Goal: Task Accomplishment & Management: Complete application form

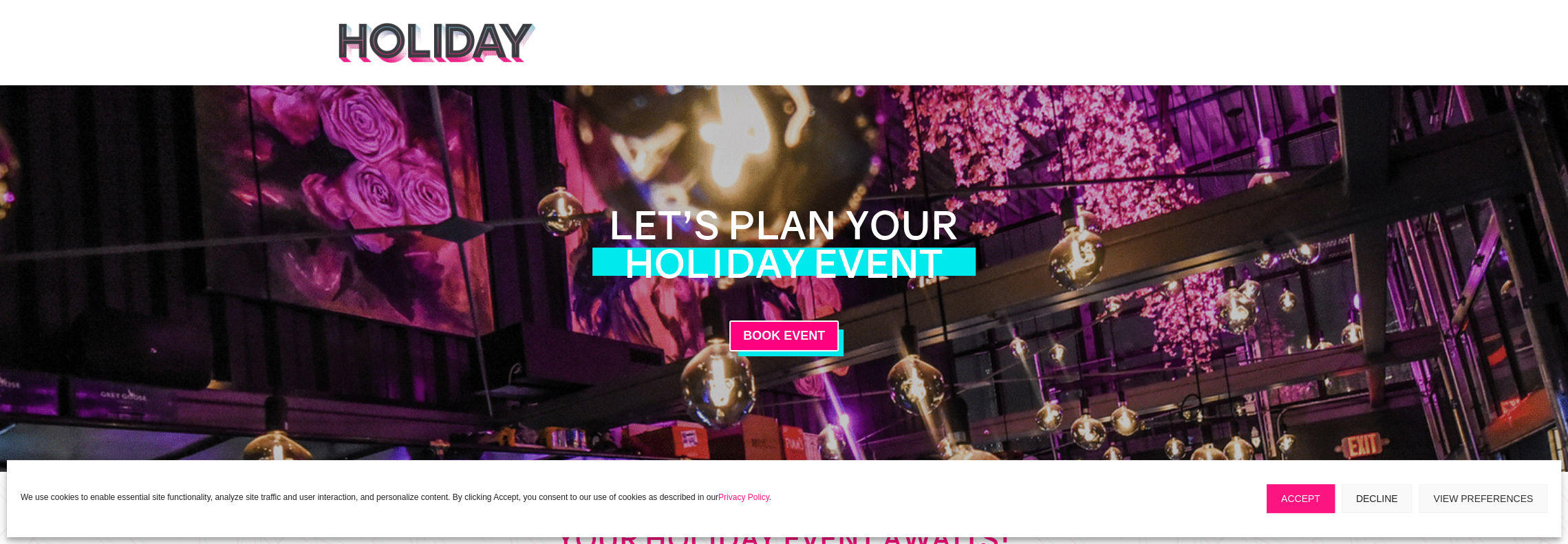
click at [376, 31] on img at bounding box center [437, 43] width 200 height 42
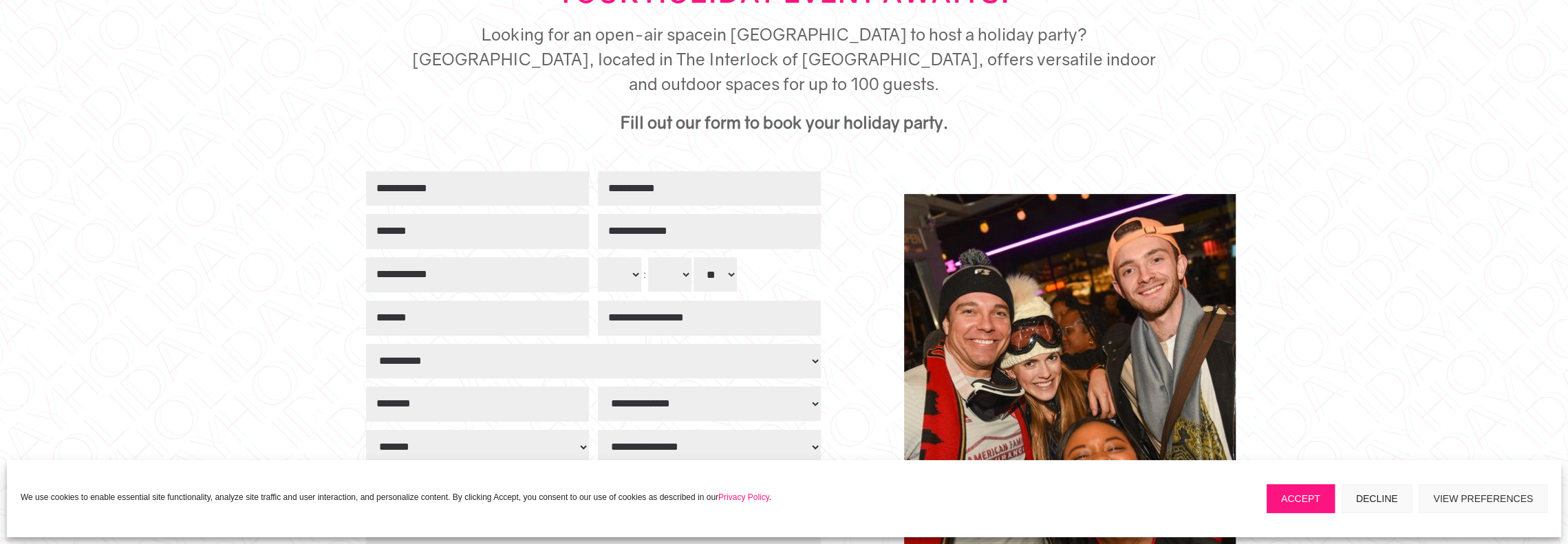
scroll to position [550, 0]
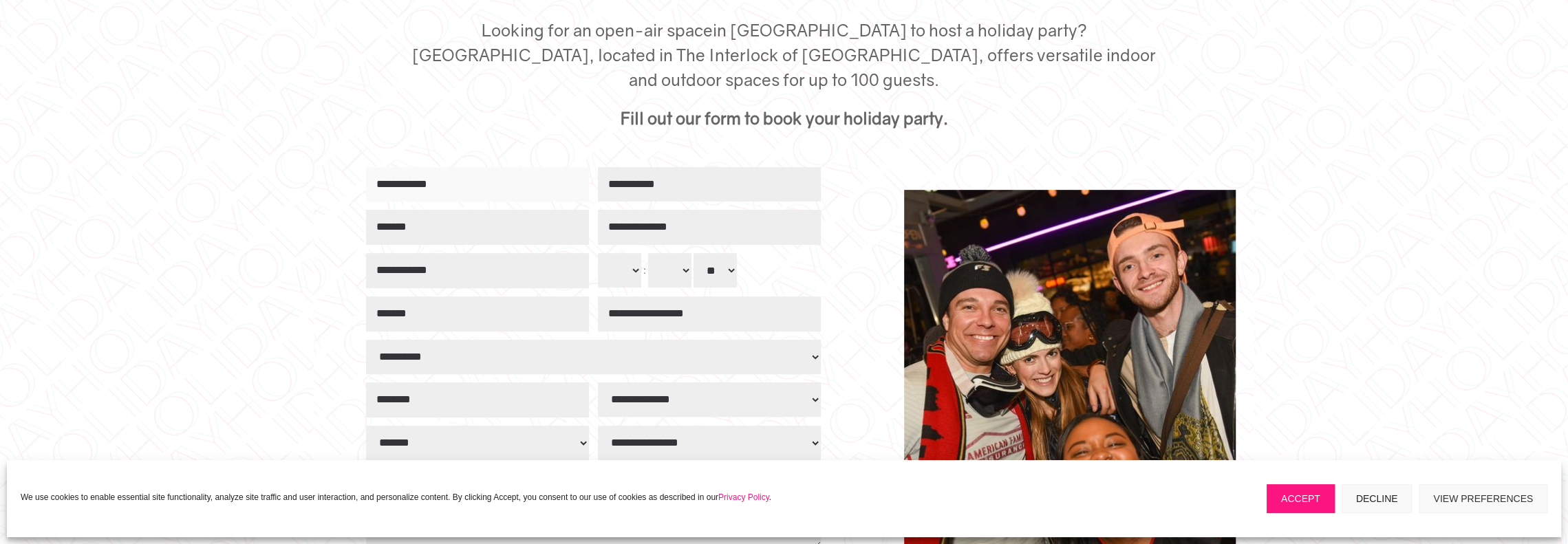
click at [453, 167] on input "First Name" at bounding box center [477, 185] width 223 height 35
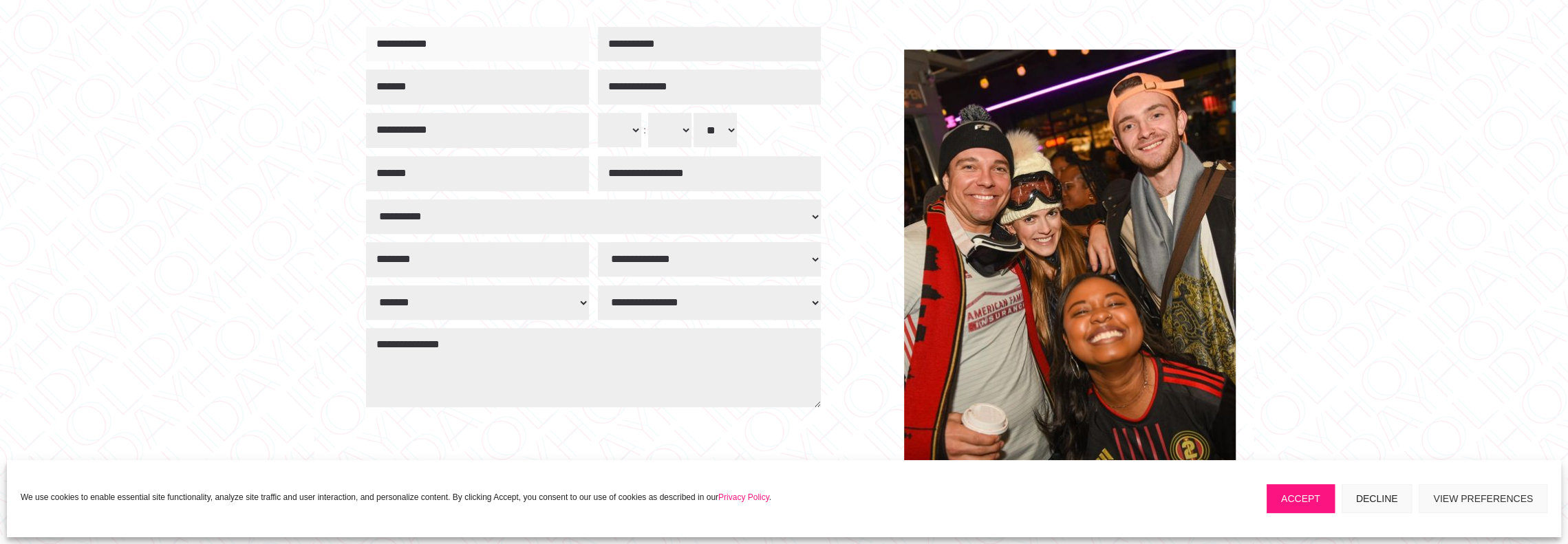
scroll to position [687, 0]
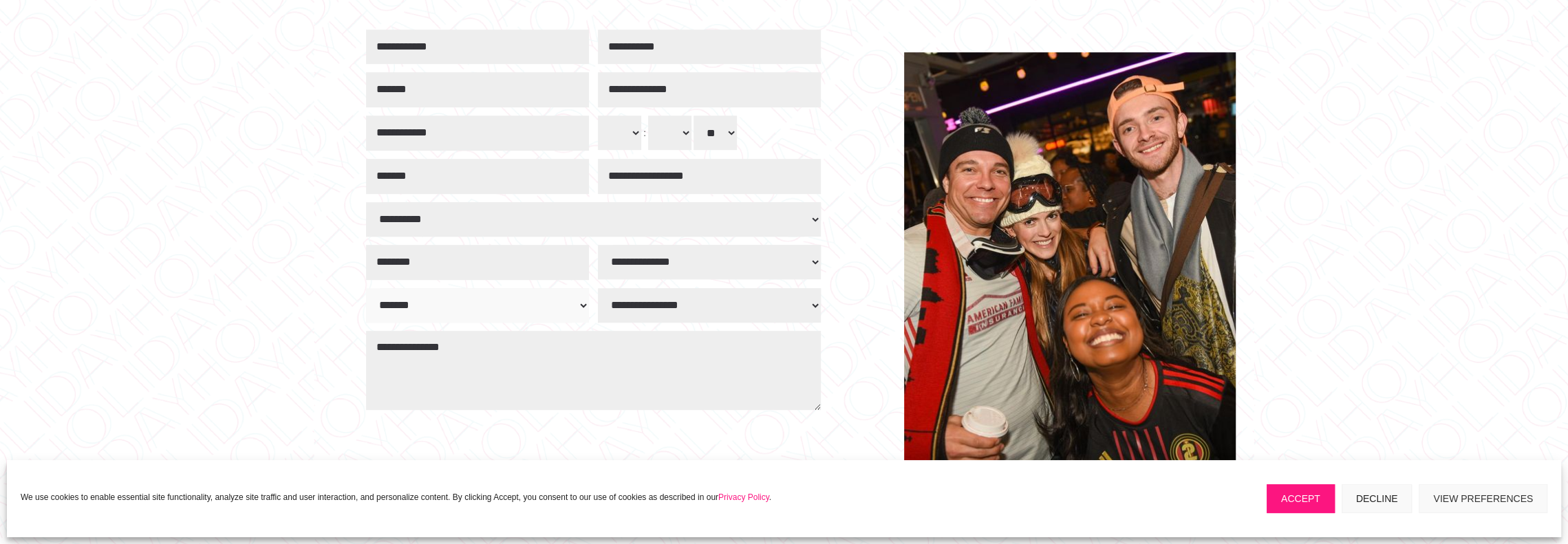
click at [483, 288] on select "******* ******* ***** ***** *****" at bounding box center [477, 304] width 223 height 34
click at [245, 295] on div "Toast in Style: Your Holiday Event Awaits! Looking for an open-air space in Atl…" at bounding box center [784, 167] width 1568 height 765
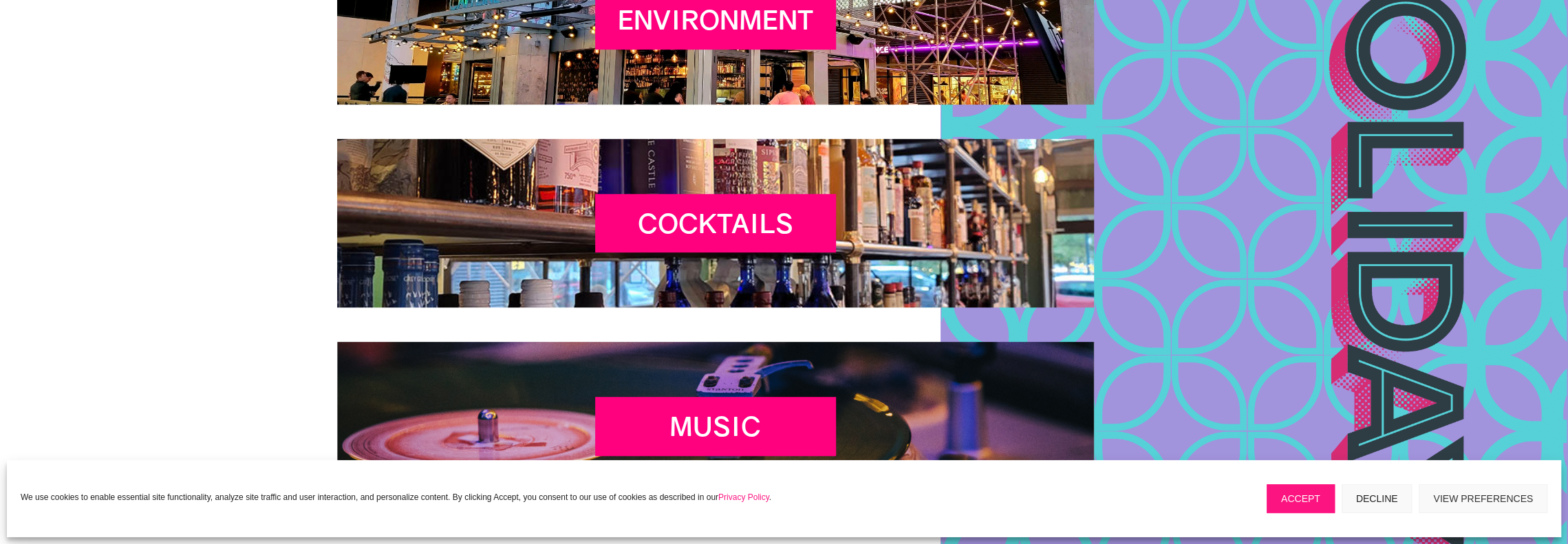
scroll to position [5225, 0]
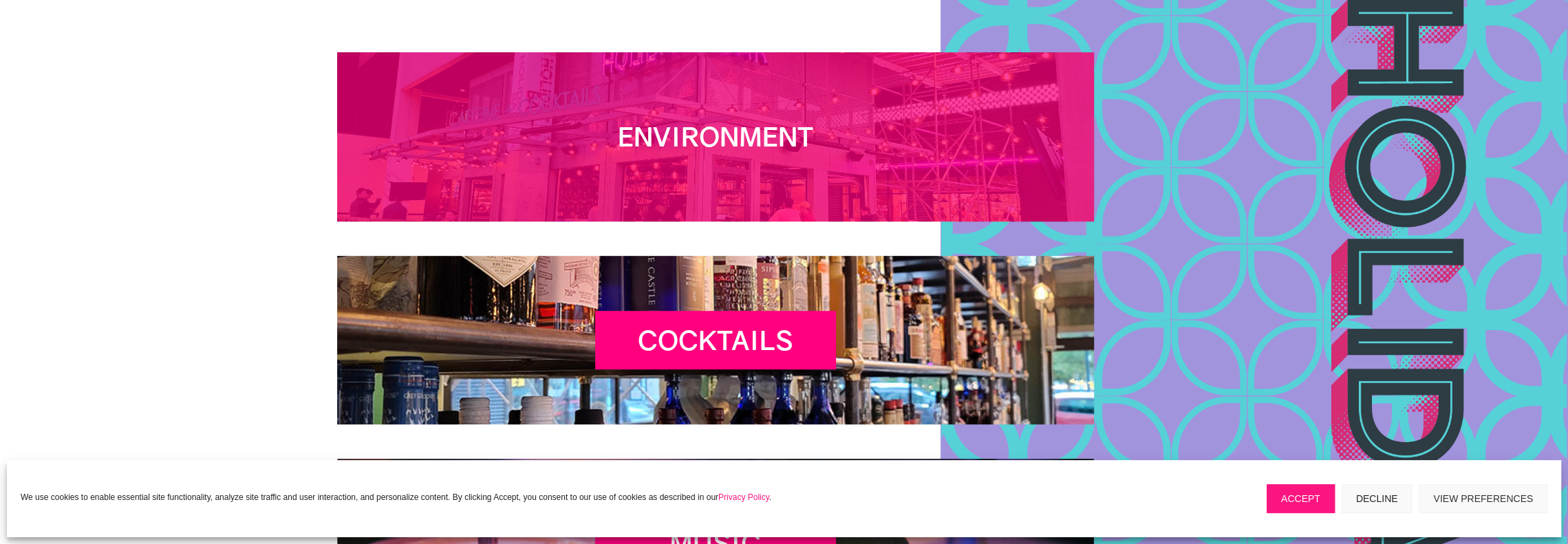
click at [817, 121] on h2 "Environment" at bounding box center [716, 141] width 241 height 39
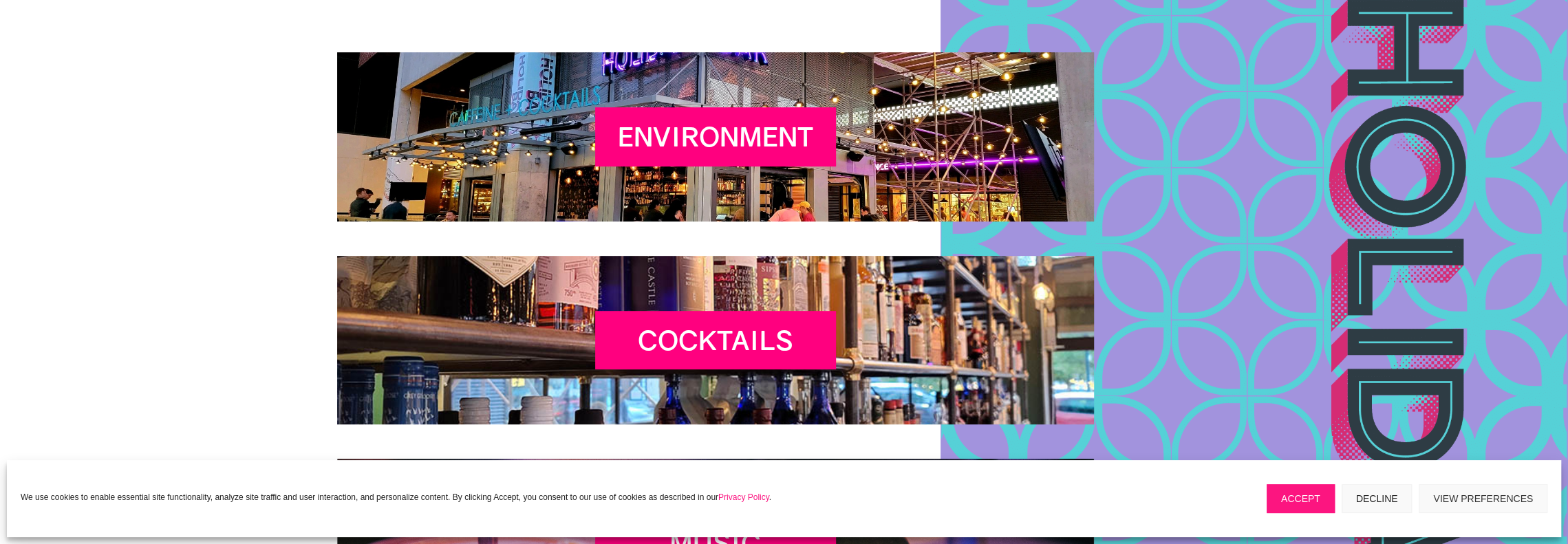
scroll to position [5222, 0]
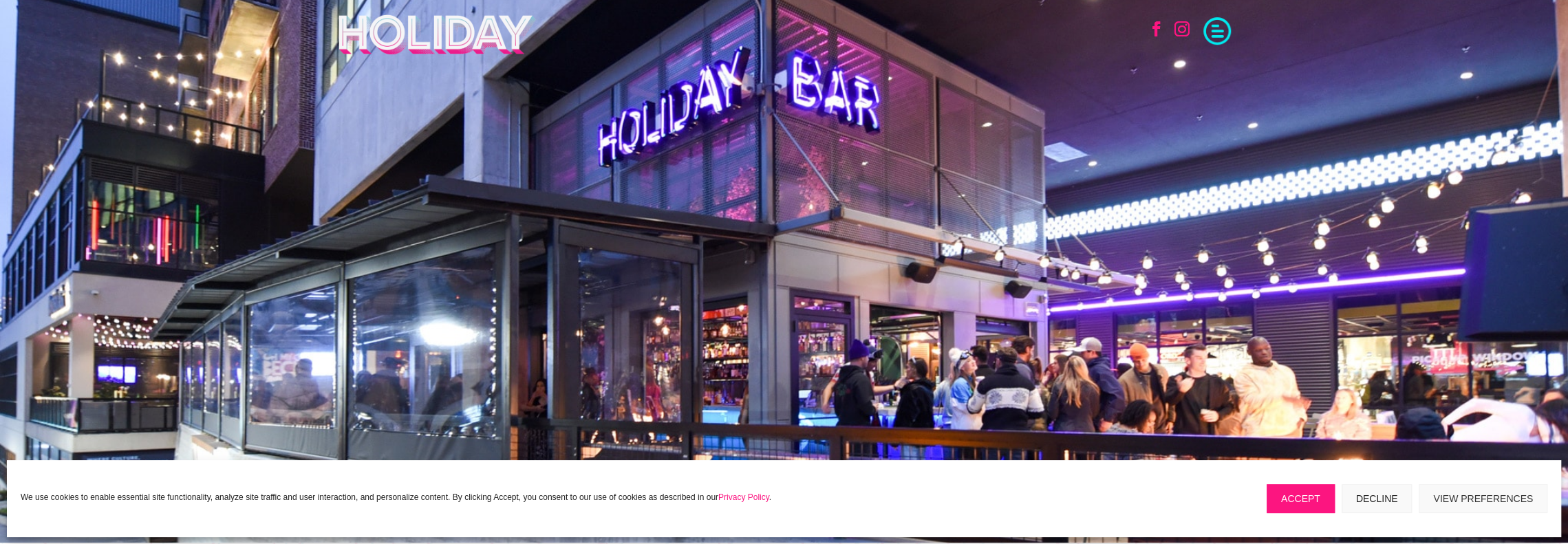
drag, startPoint x: 0, startPoint y: 0, endPoint x: 1114, endPoint y: 291, distance: 1151.4
click at [1114, 291] on div ";" at bounding box center [784, 271] width 1568 height 544
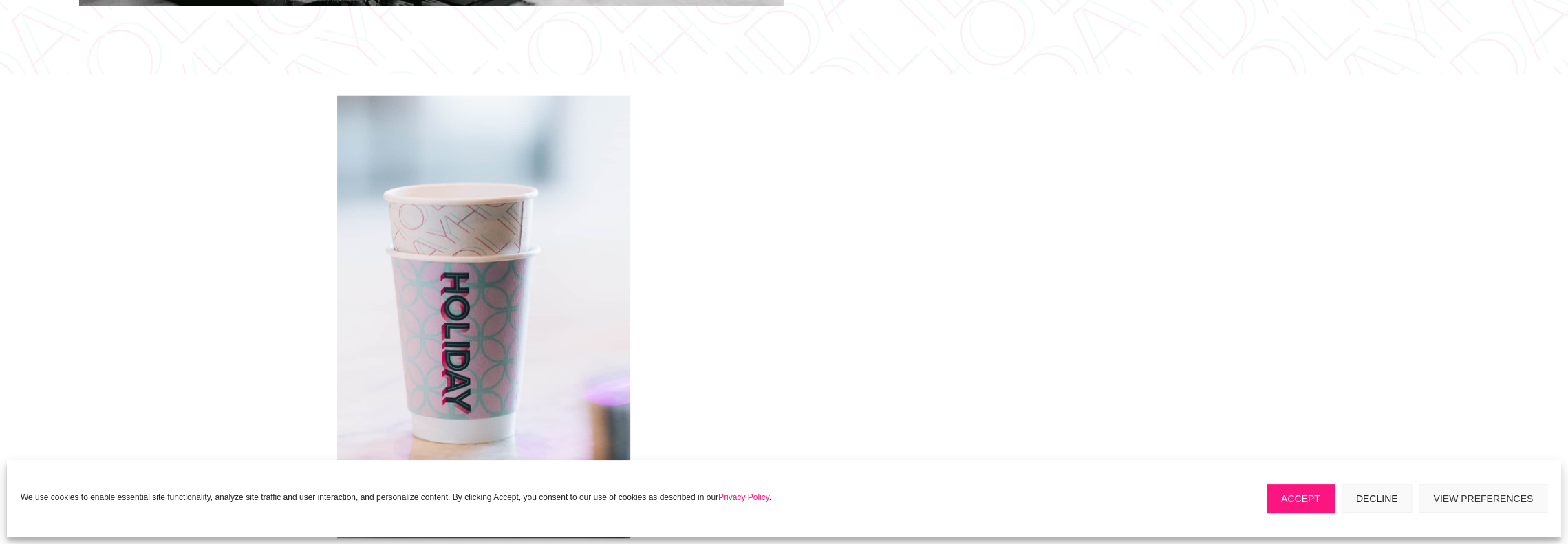
scroll to position [1925, 0]
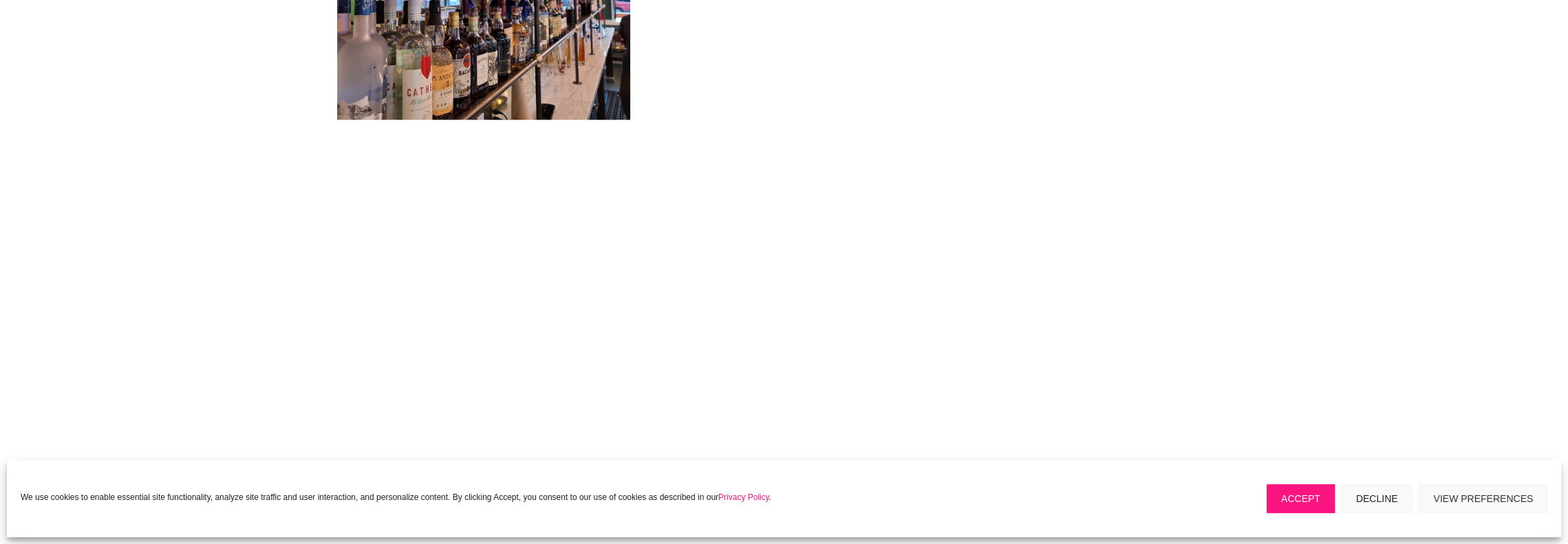
scroll to position [1513, 0]
